Goal: Information Seeking & Learning: Learn about a topic

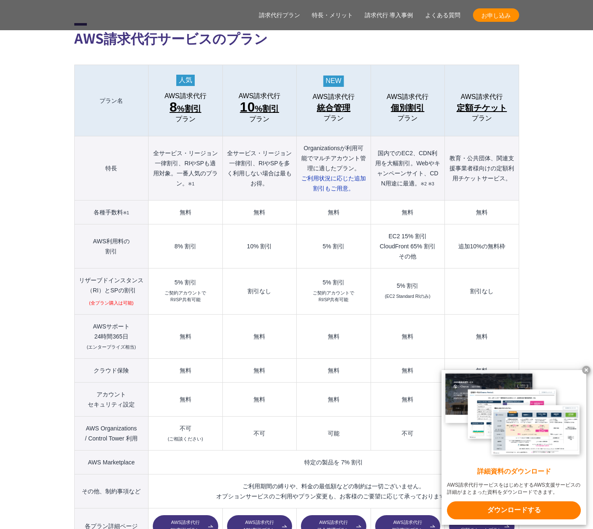
scroll to position [891, 0]
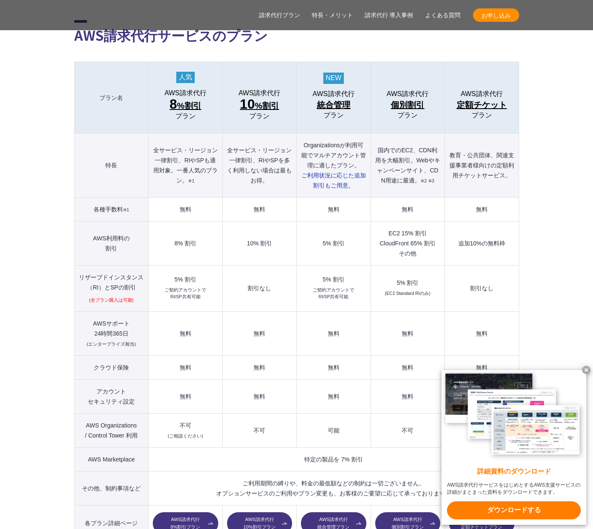
click at [335, 98] on span "統合管理" at bounding box center [334, 104] width 34 height 13
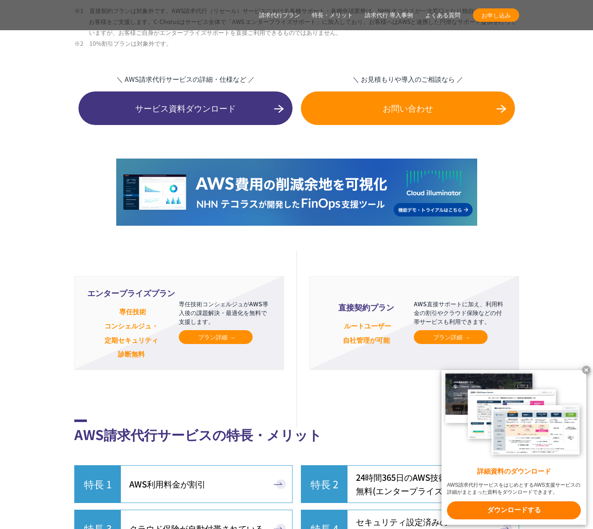
scroll to position [1809, 0]
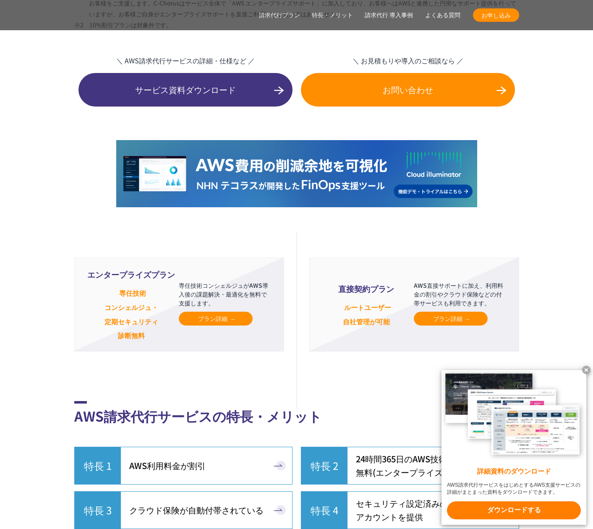
click at [448, 314] on span "プラン詳細" at bounding box center [450, 318] width 35 height 9
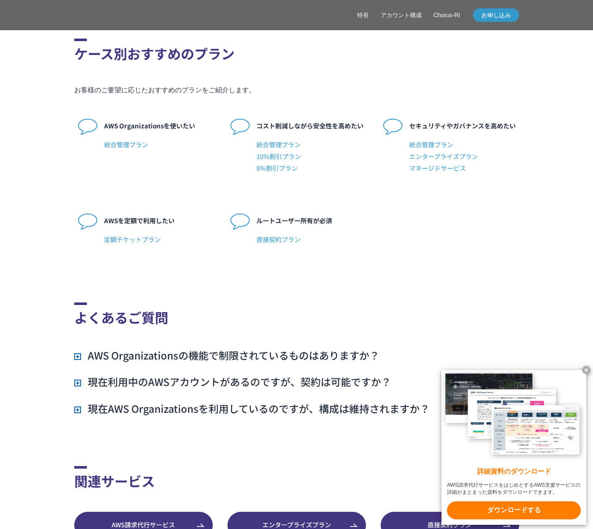
scroll to position [1997, 0]
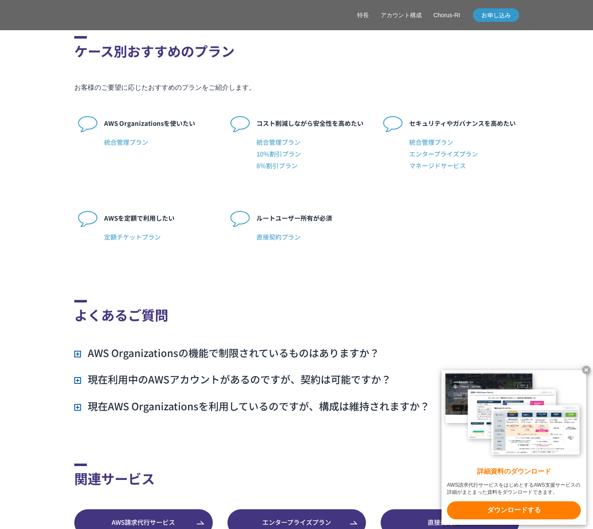
click at [281, 239] on span "直接契約プラン" at bounding box center [311, 237] width 110 height 12
click at [263, 235] on span "直接契約プラン" at bounding box center [311, 237] width 110 height 12
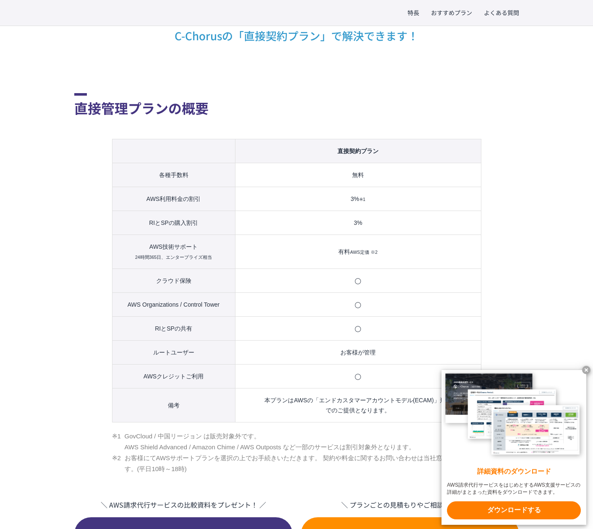
scroll to position [417, 0]
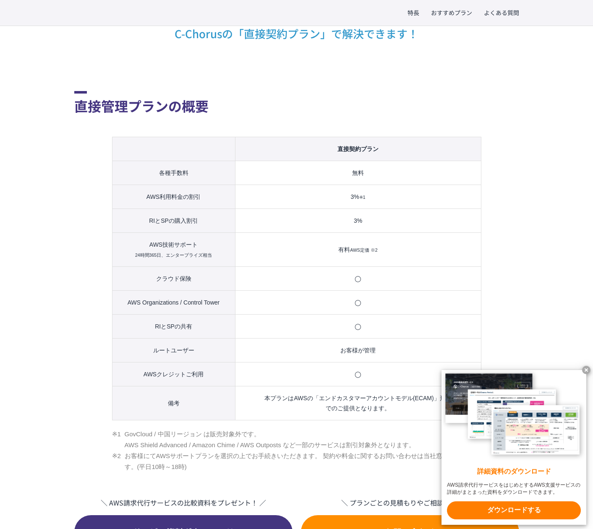
click at [447, 93] on h2 "直接管理プランの概要" at bounding box center [296, 103] width 445 height 25
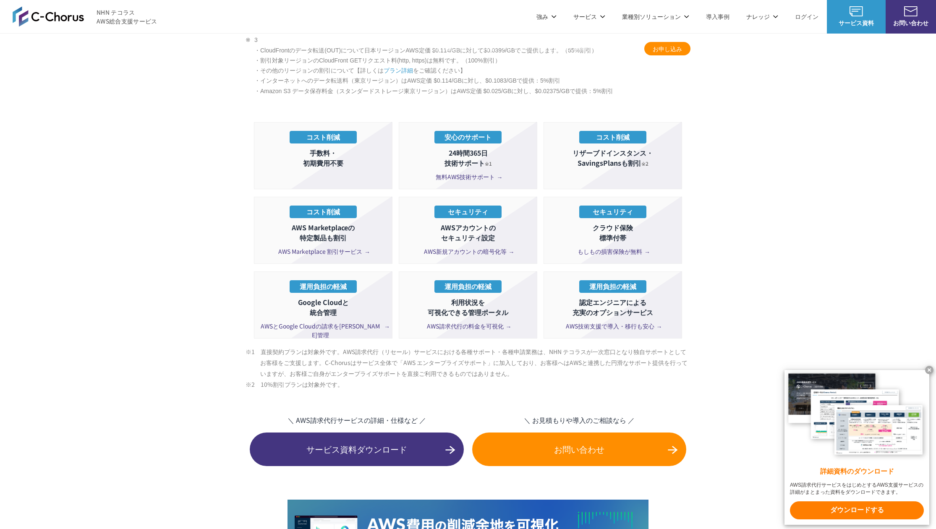
scroll to position [1384, 0]
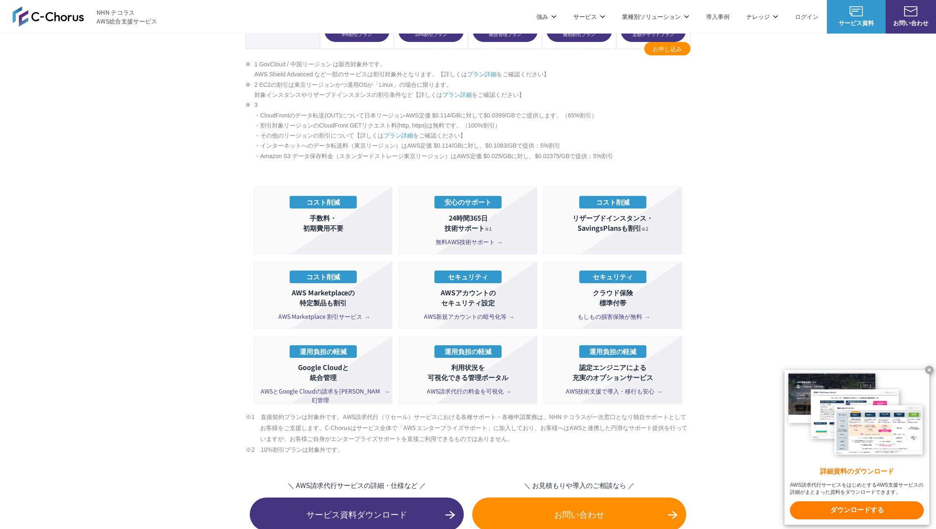
click at [593, 370] on x-t at bounding box center [929, 370] width 8 height 8
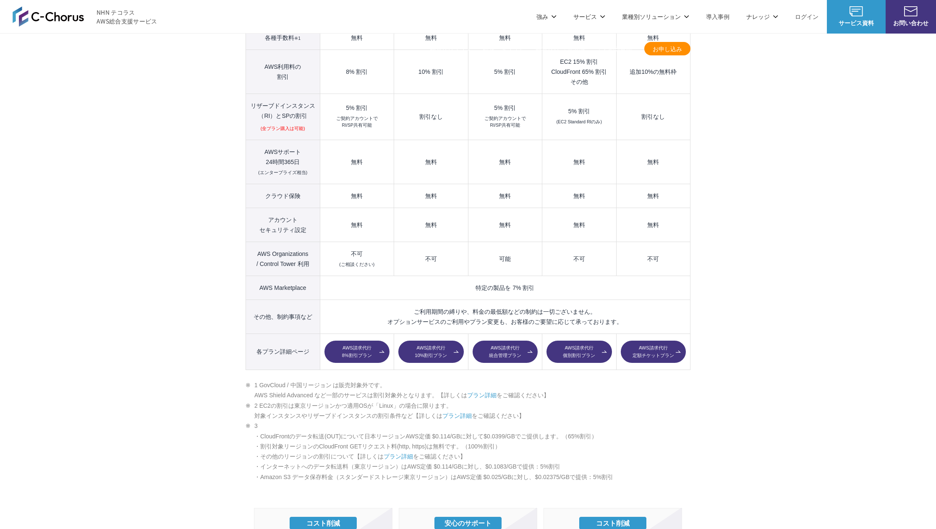
scroll to position [1063, 0]
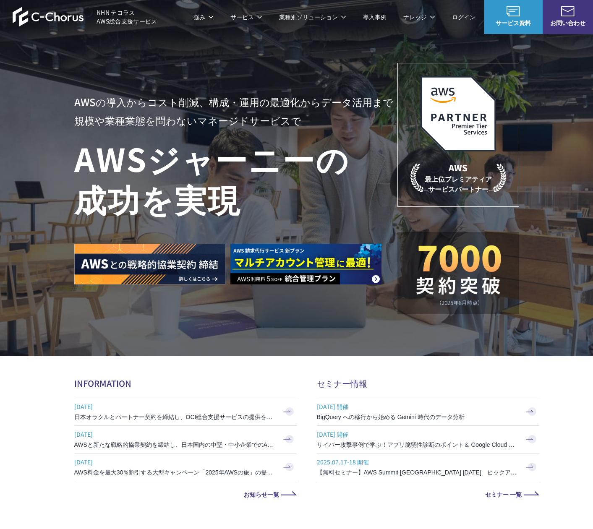
click at [207, 413] on h3 "日本オラクルとパートナー契約を締結し、OCI総合支援サービスの提供を開始" at bounding box center [174, 417] width 201 height 8
